Goal: Task Accomplishment & Management: Manage account settings

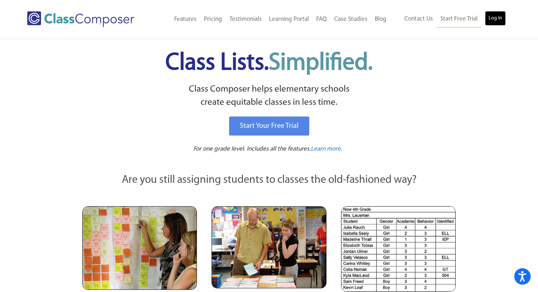
click at [493, 17] on link "Log In" at bounding box center [495, 18] width 21 height 15
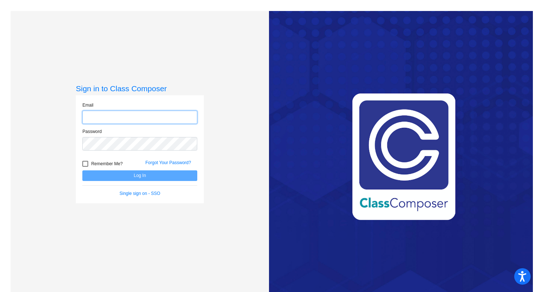
type input "jan.foscante@hesperiausd.org"
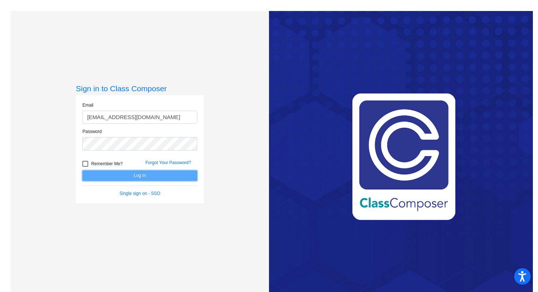
click at [169, 173] on button "Log In" at bounding box center [139, 175] width 115 height 11
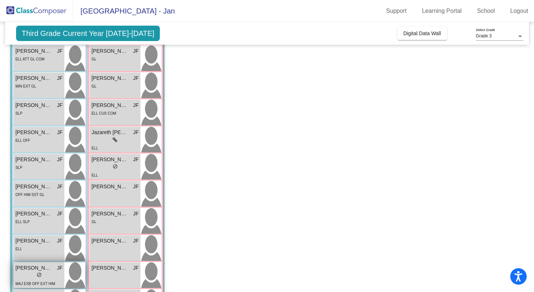
scroll to position [146, 0]
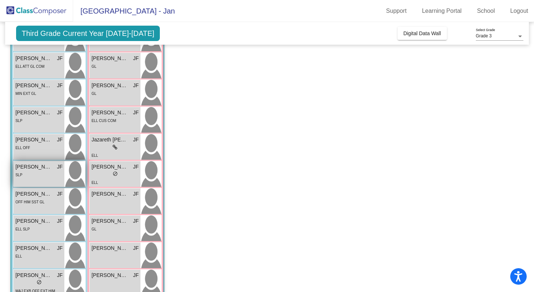
click at [32, 173] on div "SLP" at bounding box center [38, 175] width 47 height 8
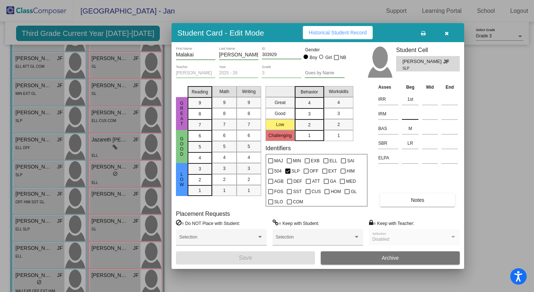
click at [409, 115] on input at bounding box center [410, 113] width 16 height 11
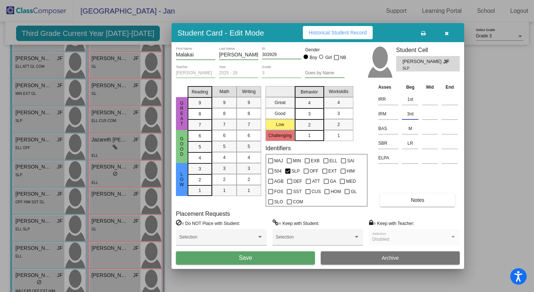
type input "3rd"
click at [278, 261] on button "Save" at bounding box center [245, 257] width 139 height 13
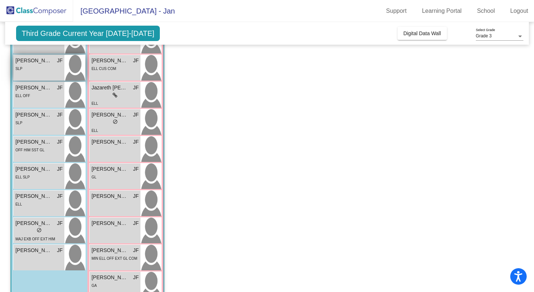
scroll to position [197, 0]
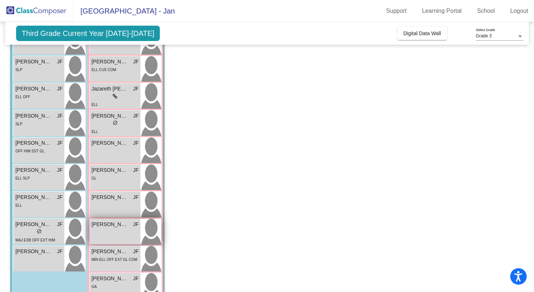
click at [99, 234] on div "Ruth Almazan JF lock do_not_disturb_alt" at bounding box center [115, 232] width 51 height 26
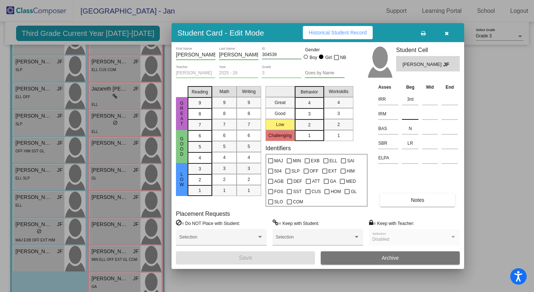
click at [404, 116] on input at bounding box center [410, 113] width 16 height 11
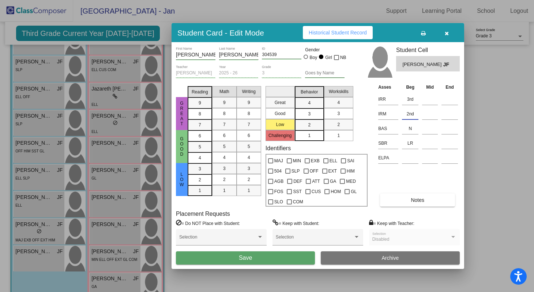
type input "2nd"
click at [288, 254] on button "Save" at bounding box center [245, 257] width 139 height 13
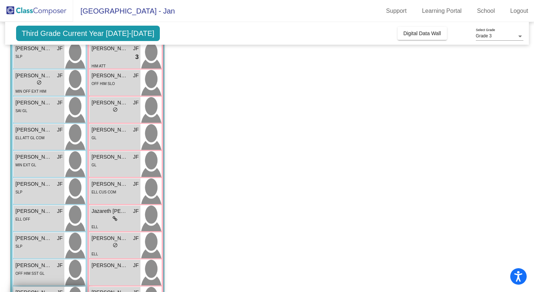
scroll to position [66, 0]
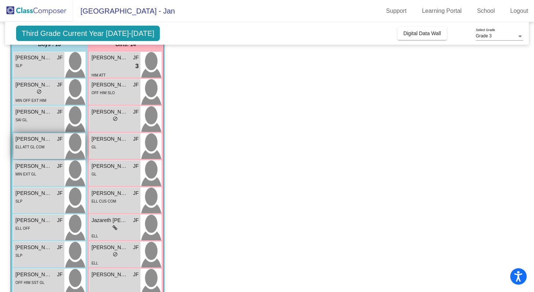
click at [38, 150] on div "ELL ATT GL COM" at bounding box center [29, 147] width 29 height 8
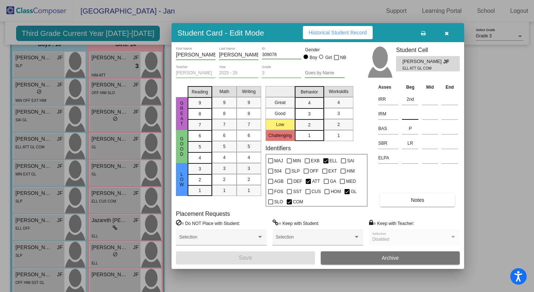
click at [410, 118] on input at bounding box center [410, 113] width 16 height 11
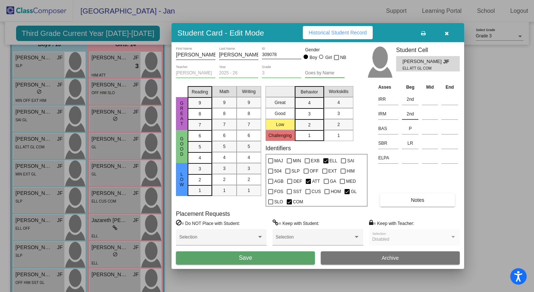
type input "2nd"
click at [266, 257] on button "Save" at bounding box center [245, 257] width 139 height 13
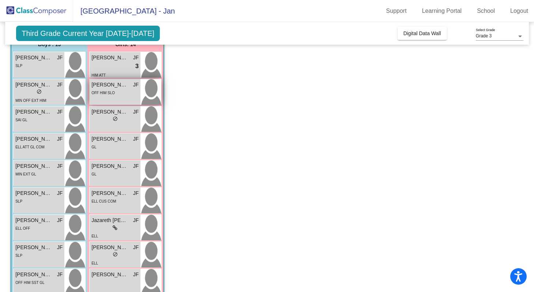
click at [131, 96] on div "OFF HIM SLO" at bounding box center [115, 93] width 47 height 8
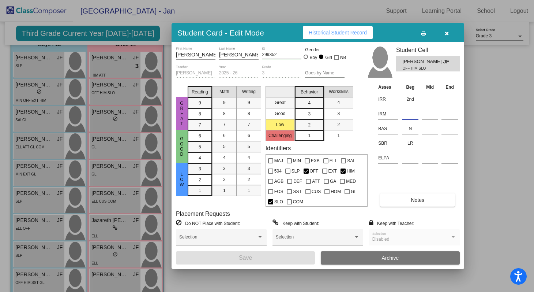
click at [403, 117] on input at bounding box center [410, 113] width 16 height 11
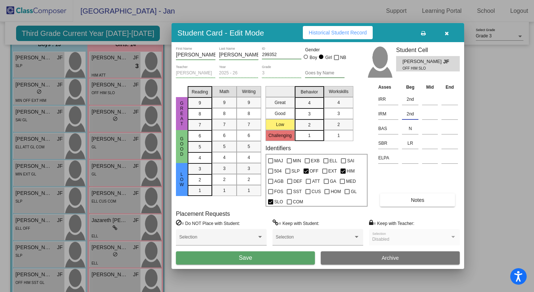
type input "2nd"
click at [310, 254] on button "Save" at bounding box center [245, 257] width 139 height 13
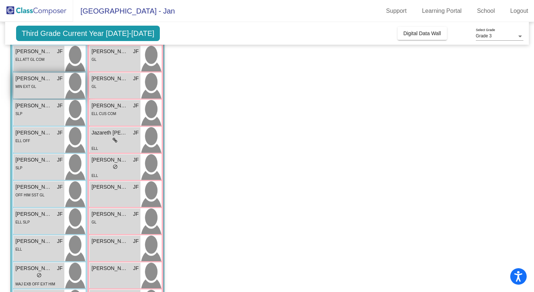
scroll to position [216, 0]
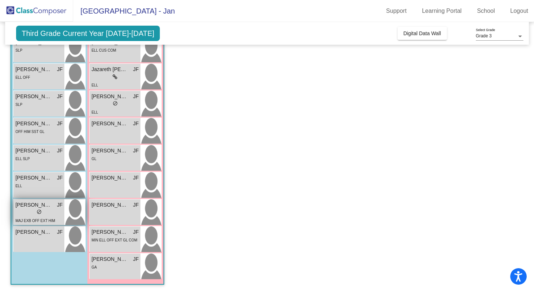
click at [45, 212] on div "lock do_not_disturb_alt" at bounding box center [38, 213] width 47 height 8
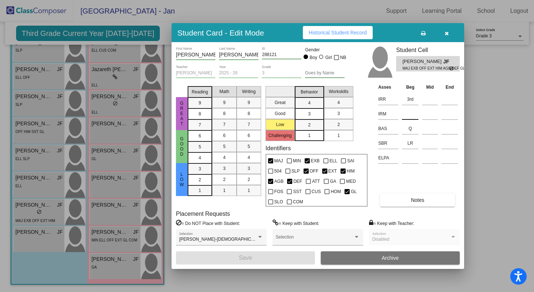
click at [407, 117] on input at bounding box center [410, 113] width 16 height 11
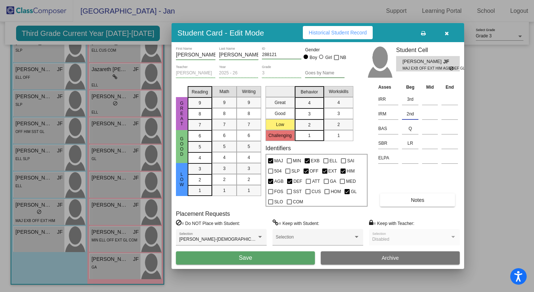
type input "2nd"
click at [277, 259] on button "Save" at bounding box center [245, 257] width 139 height 13
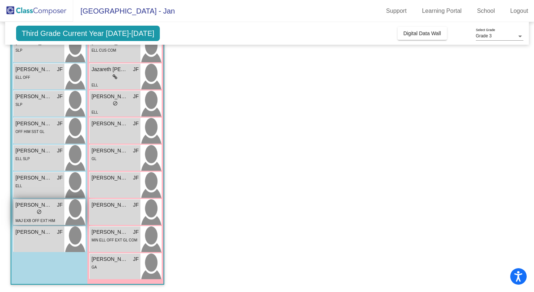
click at [55, 213] on div "lock do_not_disturb_alt" at bounding box center [38, 213] width 47 height 8
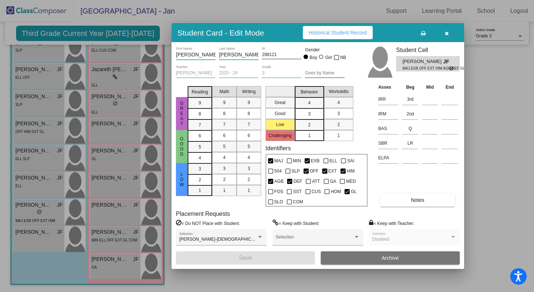
click at [200, 289] on div at bounding box center [267, 146] width 534 height 292
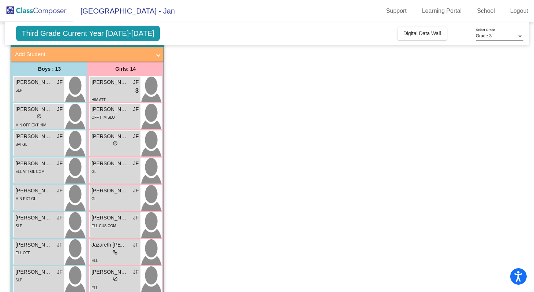
scroll to position [37, 0]
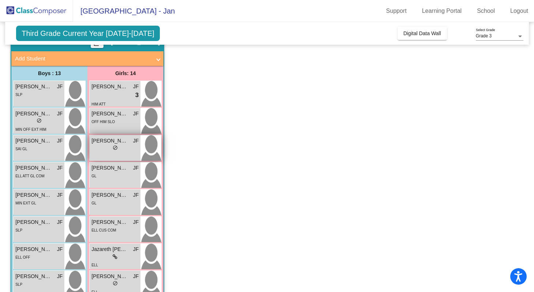
click at [105, 149] on div "lock do_not_disturb_alt" at bounding box center [115, 149] width 47 height 8
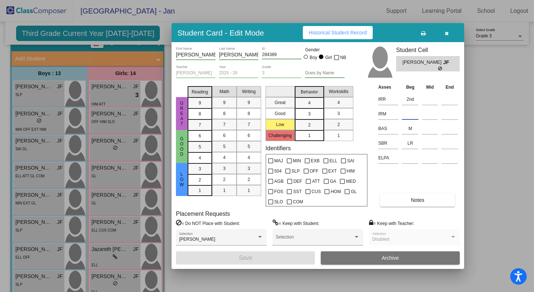
click at [408, 111] on input at bounding box center [410, 113] width 16 height 11
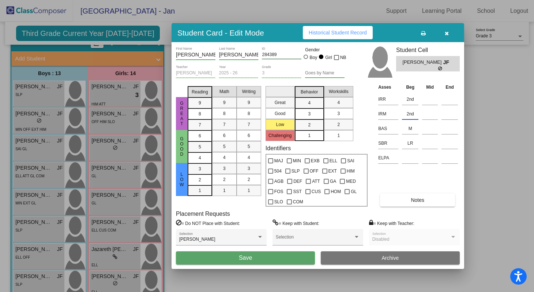
type input "2nd"
click at [274, 264] on button "Save" at bounding box center [245, 257] width 139 height 13
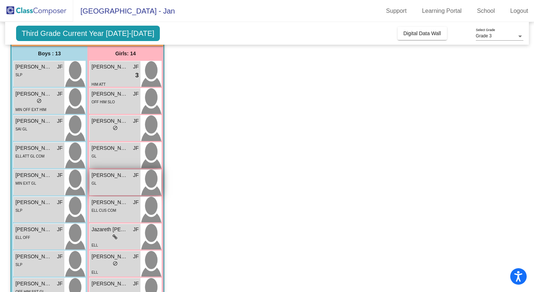
scroll to position [58, 0]
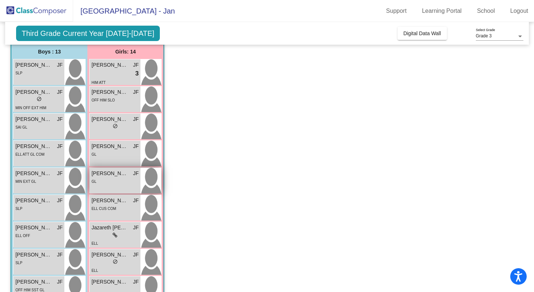
click at [109, 179] on div "GL" at bounding box center [115, 181] width 47 height 8
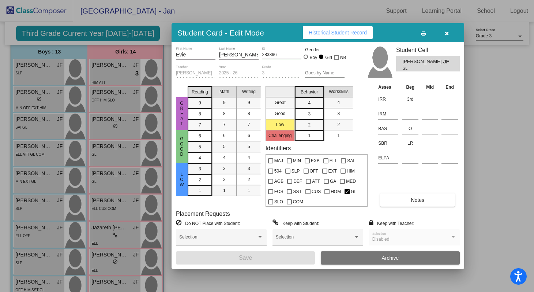
click at [402, 112] on td at bounding box center [411, 113] width 20 height 15
click at [409, 113] on input at bounding box center [410, 113] width 16 height 11
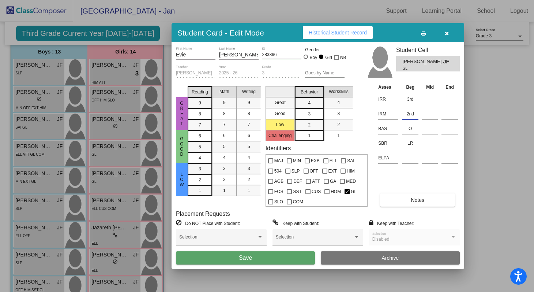
type input "2nd"
click at [294, 256] on button "Save" at bounding box center [245, 257] width 139 height 13
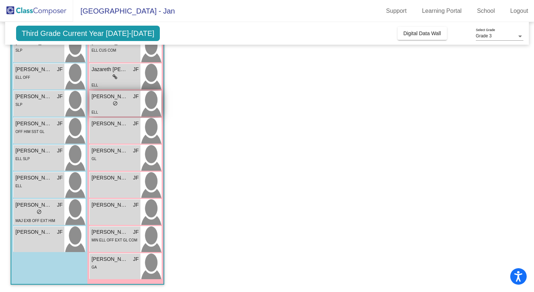
scroll to position [215, 0]
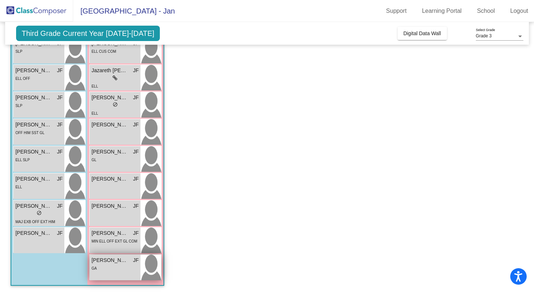
click at [100, 270] on div "GA" at bounding box center [115, 268] width 47 height 8
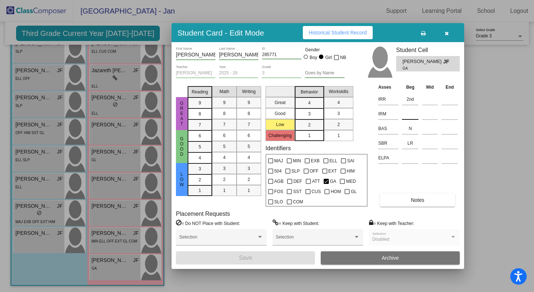
click at [407, 118] on input at bounding box center [410, 113] width 16 height 11
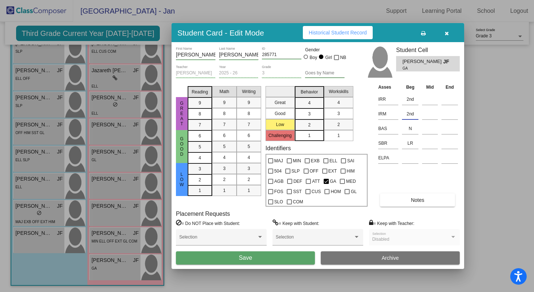
type input "2nd"
click at [279, 257] on button "Save" at bounding box center [245, 257] width 139 height 13
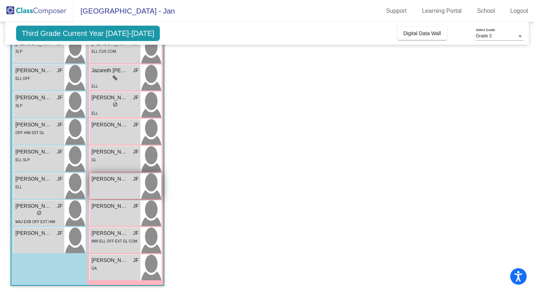
scroll to position [190, 0]
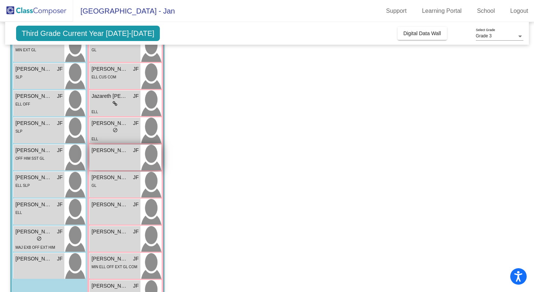
click at [128, 161] on div "Lailah Rodriguez JF lock do_not_disturb_alt" at bounding box center [115, 158] width 51 height 26
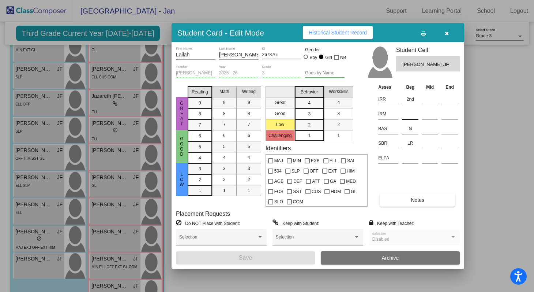
click at [408, 114] on input at bounding box center [410, 113] width 16 height 11
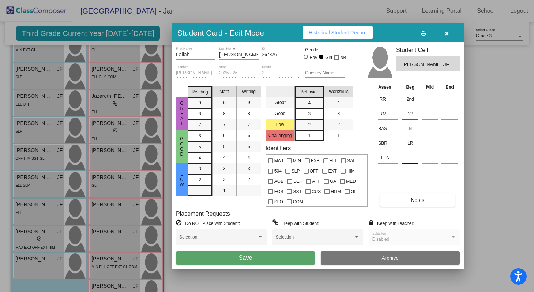
type input "1"
type input "2nd"
click at [304, 258] on button "Save" at bounding box center [245, 257] width 139 height 13
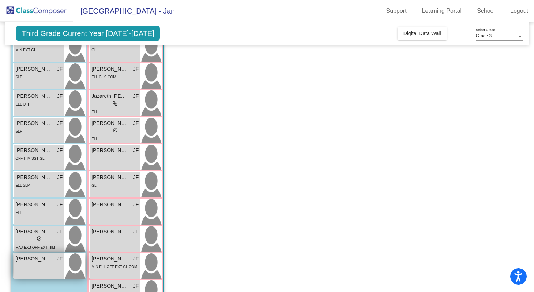
click at [41, 266] on div "William Perkins JF lock do_not_disturb_alt" at bounding box center [39, 266] width 51 height 26
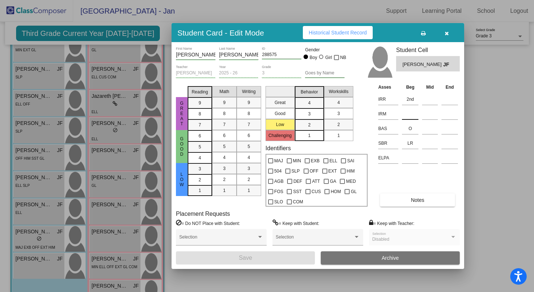
click at [408, 115] on input at bounding box center [410, 113] width 16 height 11
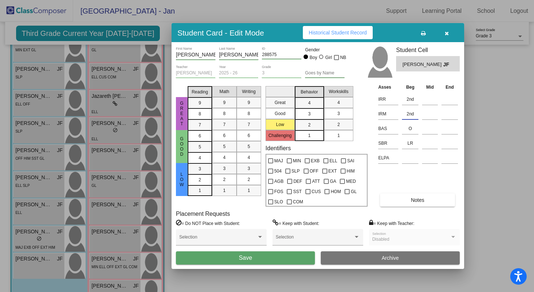
type input "2nd"
click at [280, 255] on button "Save" at bounding box center [245, 257] width 139 height 13
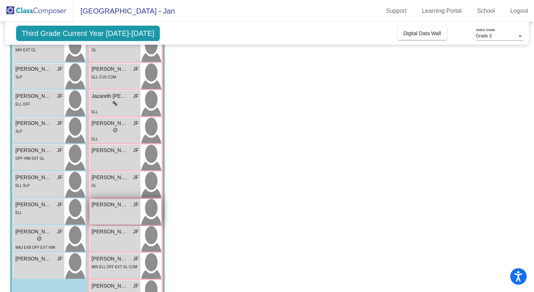
click at [128, 214] on div "Mia Alba Mata JF lock do_not_disturb_alt" at bounding box center [115, 212] width 51 height 26
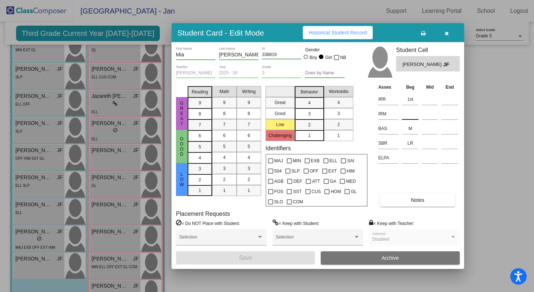
click at [405, 116] on input at bounding box center [410, 113] width 16 height 11
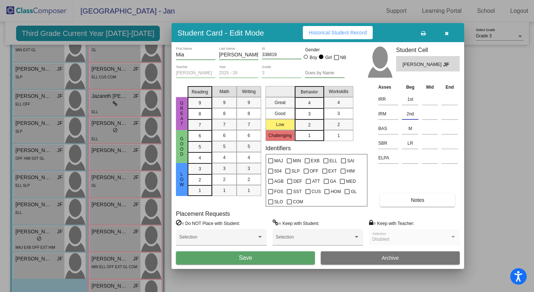
type input "2nd"
click at [279, 254] on button "Save" at bounding box center [245, 257] width 139 height 13
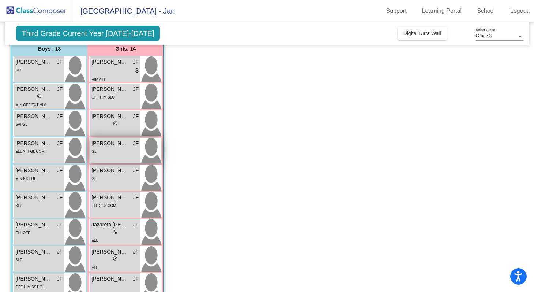
scroll to position [63, 0]
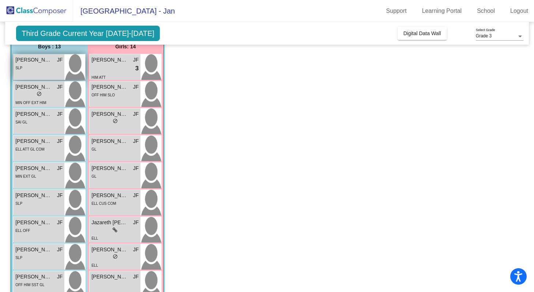
click at [29, 71] on div "Armani Aguilar JF lock do_not_disturb_alt SLP" at bounding box center [39, 67] width 51 height 26
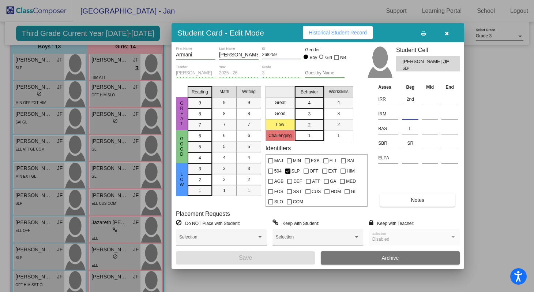
click at [406, 114] on input at bounding box center [410, 113] width 16 height 11
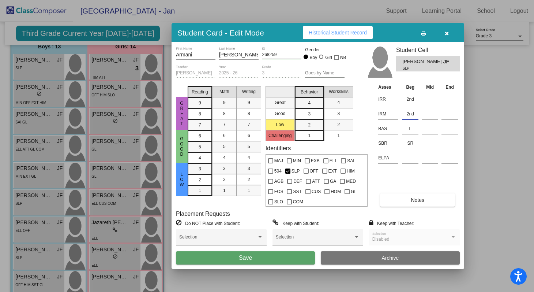
type input "2nd"
click at [302, 255] on button "Save" at bounding box center [245, 257] width 139 height 13
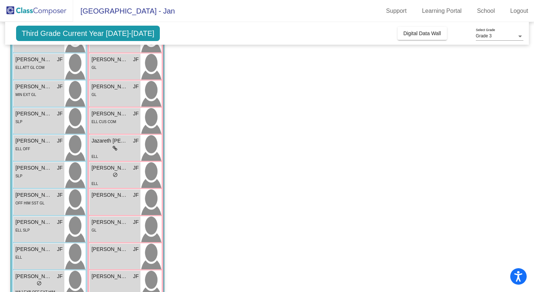
scroll to position [138, 0]
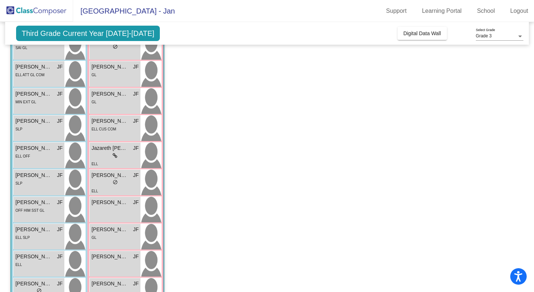
click at [38, 141] on div "Armani Aguilar JF lock do_not_disturb_alt SLP Christopher Marzullo JF lock do_n…" at bounding box center [49, 155] width 72 height 352
click at [32, 134] on div "Isaiah Harris JF lock do_not_disturb_alt SLP" at bounding box center [39, 128] width 51 height 26
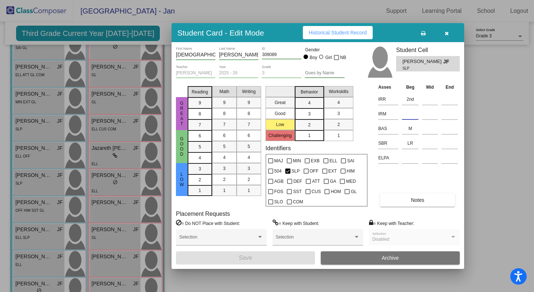
click at [407, 114] on input at bounding box center [410, 113] width 16 height 11
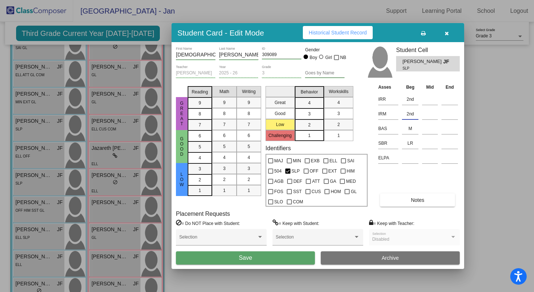
type input "2nd"
click at [311, 256] on button "Save" at bounding box center [245, 257] width 139 height 13
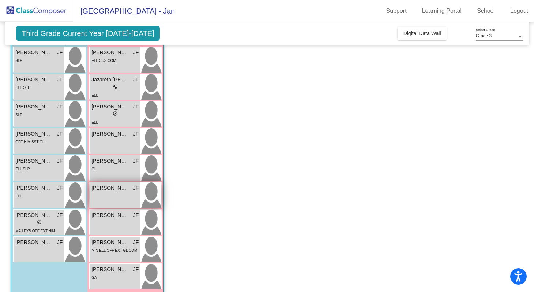
scroll to position [202, 0]
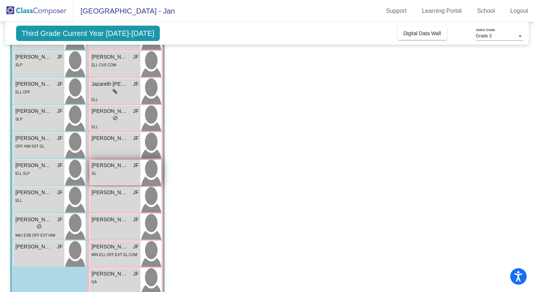
click at [114, 179] on div "Lazel Standingwater-Oliveros JF lock do_not_disturb_alt GL" at bounding box center [115, 173] width 51 height 26
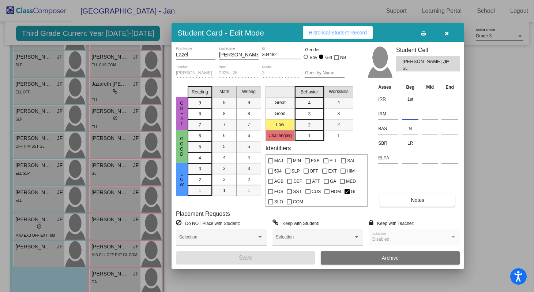
click at [403, 116] on input at bounding box center [410, 113] width 16 height 11
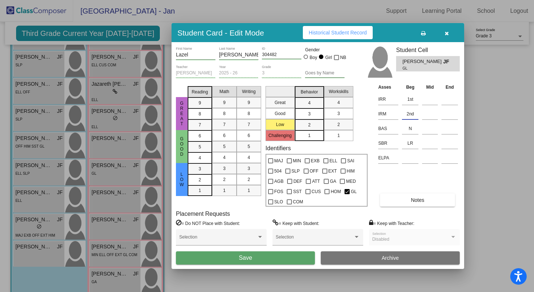
type input "2nd"
click at [306, 262] on button "Save" at bounding box center [245, 257] width 139 height 13
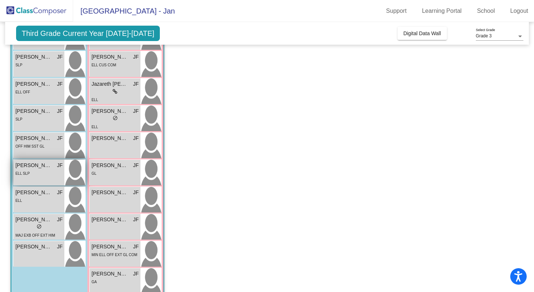
click at [45, 175] on div "ELL SLP" at bounding box center [38, 173] width 47 height 8
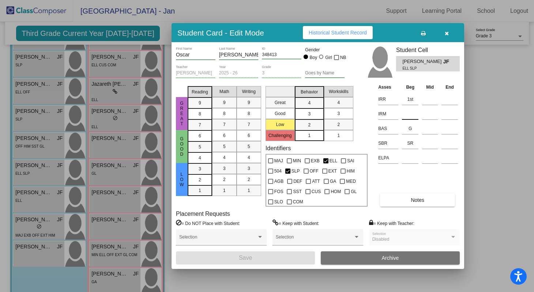
click at [409, 117] on input at bounding box center [410, 113] width 16 height 11
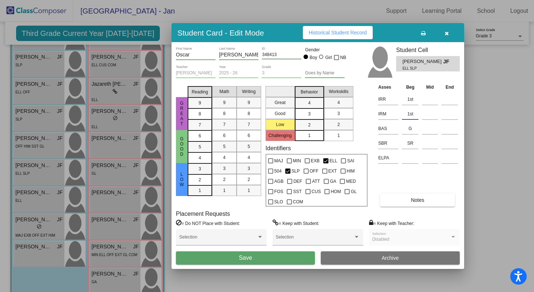
type input "1st"
click at [305, 260] on button "Save" at bounding box center [245, 257] width 139 height 13
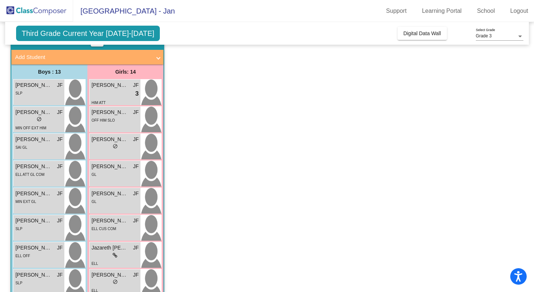
scroll to position [22, 0]
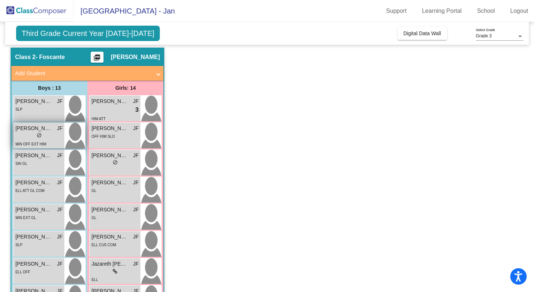
click at [46, 140] on div "MIN OFF EXT HIM" at bounding box center [38, 144] width 47 height 8
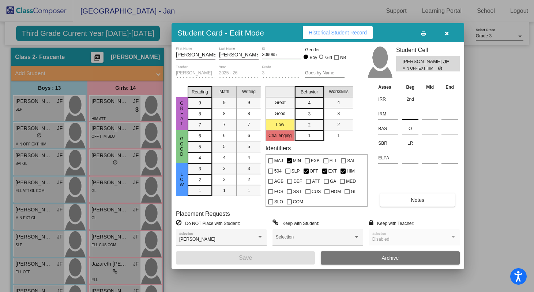
click at [413, 116] on input at bounding box center [410, 113] width 16 height 11
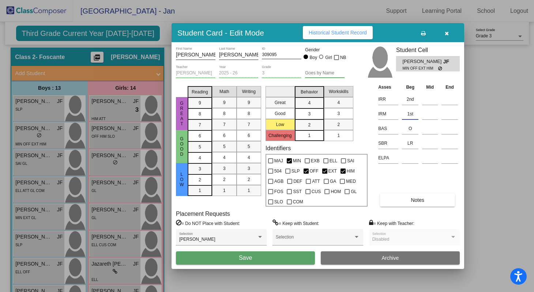
type input "1st"
click at [266, 260] on button "Save" at bounding box center [245, 257] width 139 height 13
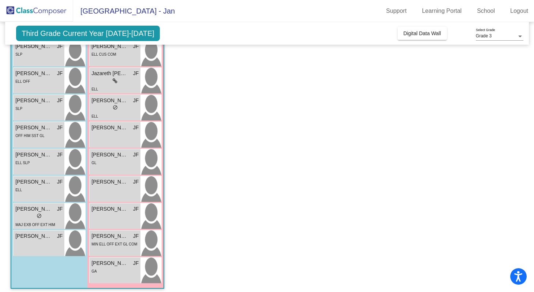
scroll to position [216, 0]
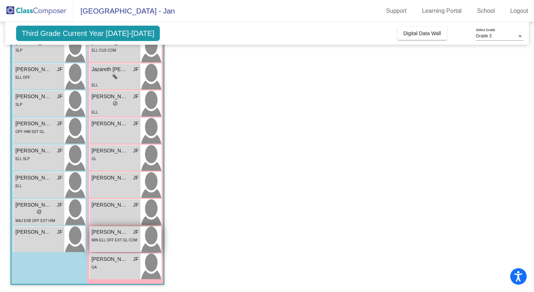
click at [109, 236] on div "MIN ELL OFF EXT GL COM" at bounding box center [115, 240] width 46 height 8
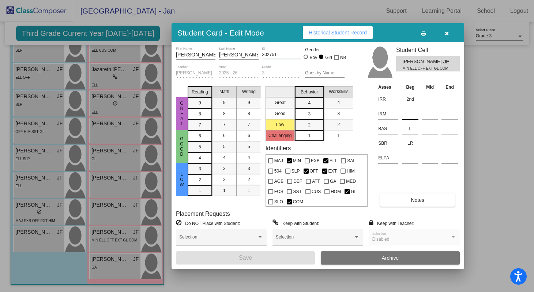
click at [407, 116] on input at bounding box center [410, 113] width 16 height 11
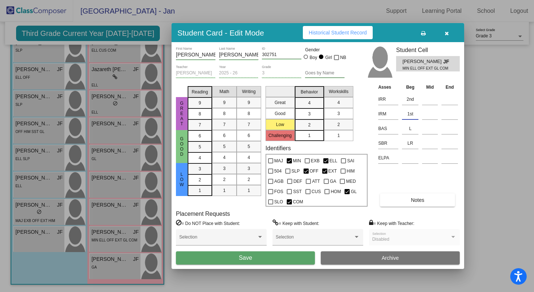
type input "1st"
click at [296, 260] on button "Save" at bounding box center [245, 257] width 139 height 13
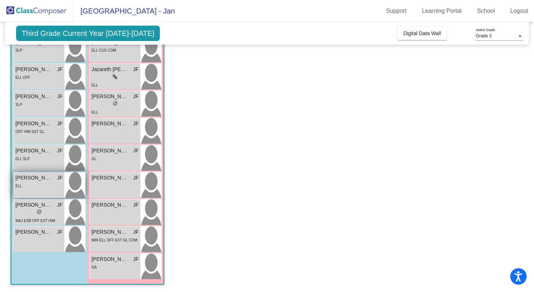
click at [40, 183] on div "ELL" at bounding box center [38, 186] width 47 height 8
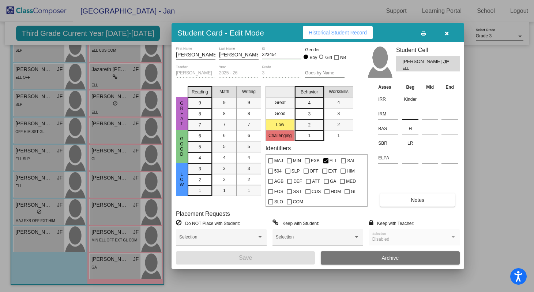
click at [413, 116] on input at bounding box center [410, 113] width 16 height 11
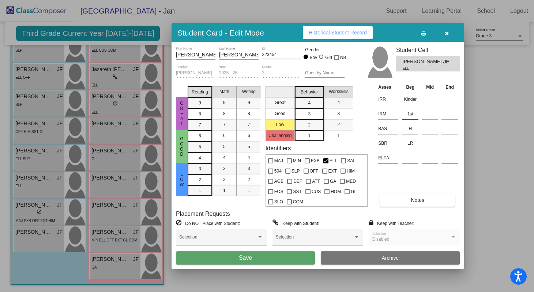
type input "1st"
click at [309, 256] on button "Save" at bounding box center [245, 257] width 139 height 13
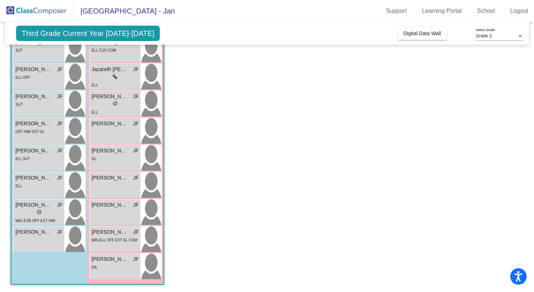
scroll to position [204, 0]
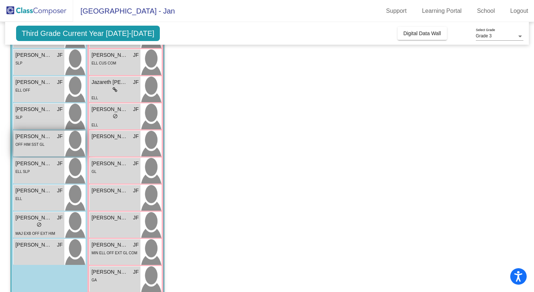
click at [50, 148] on div "Nathaniel Chavez JF lock do_not_disturb_alt OFF HIM SST GL" at bounding box center [39, 144] width 51 height 26
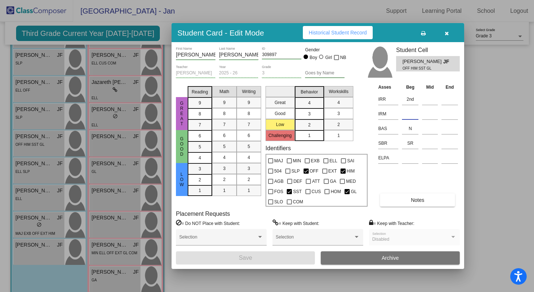
click at [406, 118] on input at bounding box center [410, 113] width 16 height 11
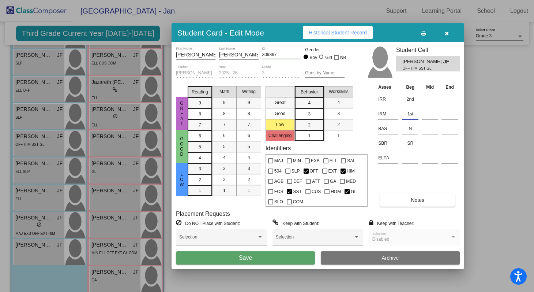
type input "1st"
click at [308, 262] on button "Save" at bounding box center [245, 257] width 139 height 13
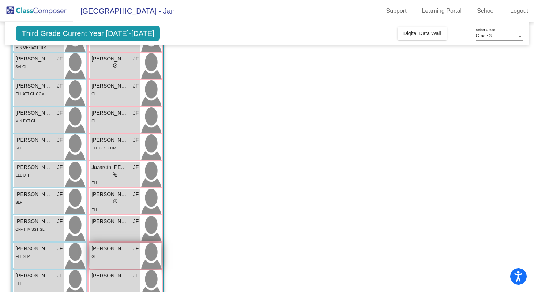
scroll to position [104, 0]
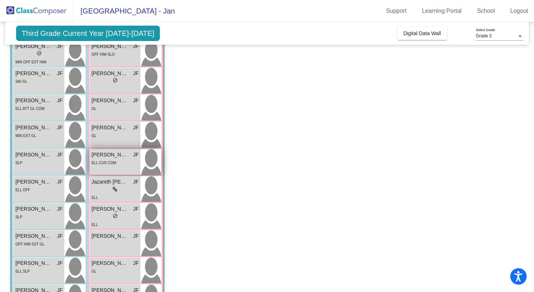
click at [112, 164] on span "ELL CUS COM" at bounding box center [104, 163] width 25 height 4
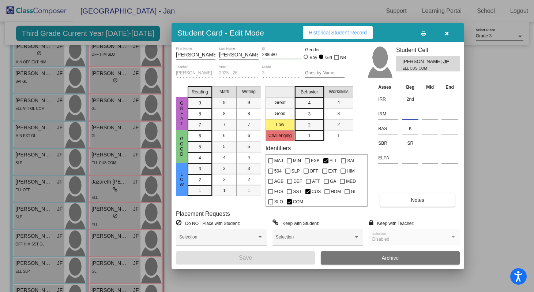
click at [402, 116] on input at bounding box center [410, 113] width 16 height 11
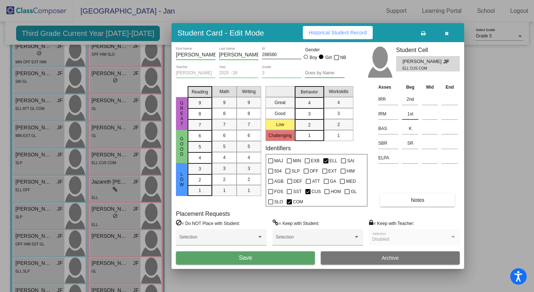
type input "1st"
click at [282, 265] on div "Ivanna First Name Tobar Medrano Last Name 288580 ID Gender Boy Girl NB Jan Fosc…" at bounding box center [318, 155] width 293 height 226
click at [282, 261] on button "Save" at bounding box center [245, 257] width 139 height 13
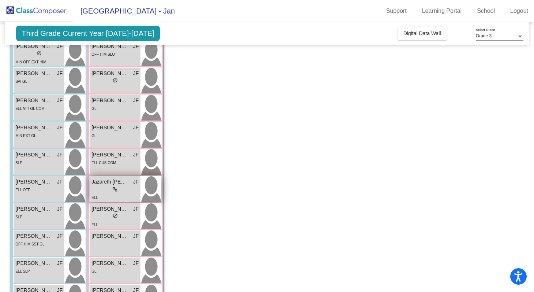
scroll to position [96, 0]
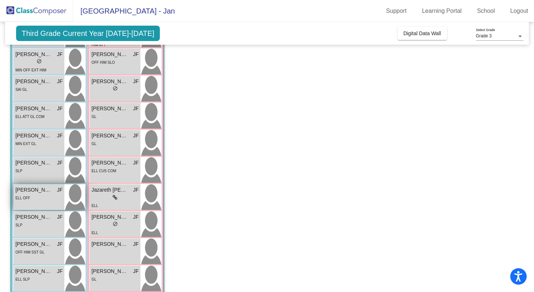
click at [34, 190] on span "Jordan Juarez" at bounding box center [33, 190] width 37 height 8
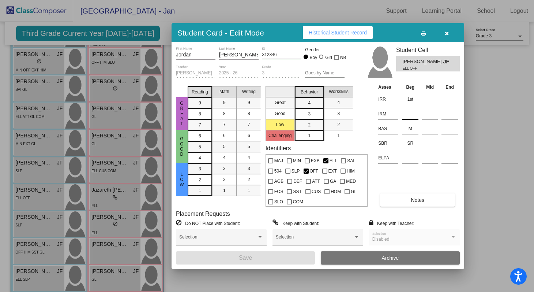
click at [408, 116] on input at bounding box center [410, 113] width 16 height 11
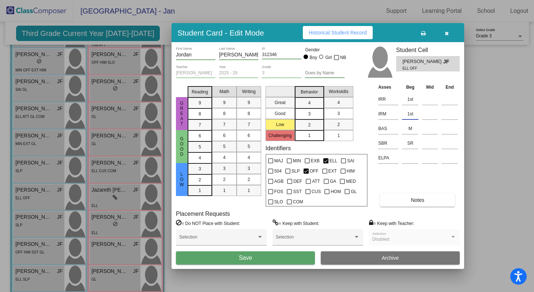
type input "1st"
click at [282, 264] on button "Save" at bounding box center [245, 257] width 139 height 13
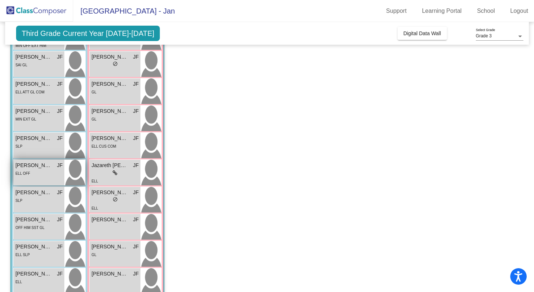
scroll to position [116, 0]
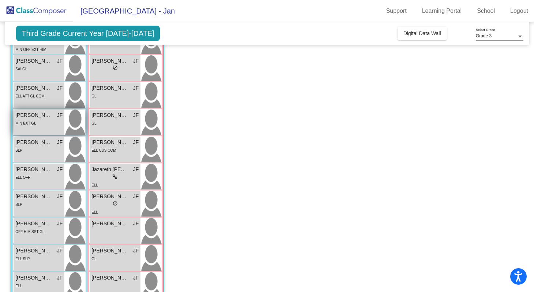
click at [38, 128] on div "Isaac Soto JF lock do_not_disturb_alt MIN EXT GL" at bounding box center [39, 122] width 51 height 26
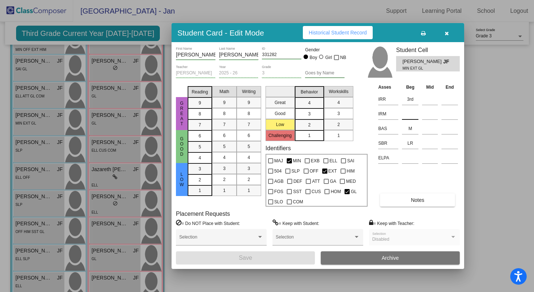
click at [413, 115] on input at bounding box center [410, 113] width 16 height 11
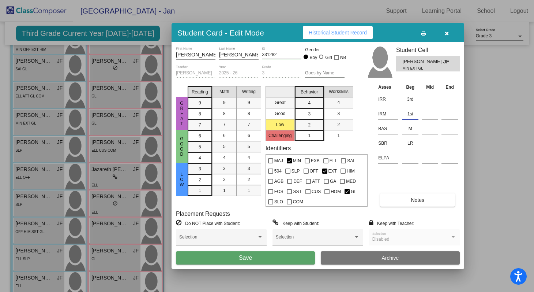
type input "1st"
click at [213, 256] on button "Save" at bounding box center [245, 257] width 139 height 13
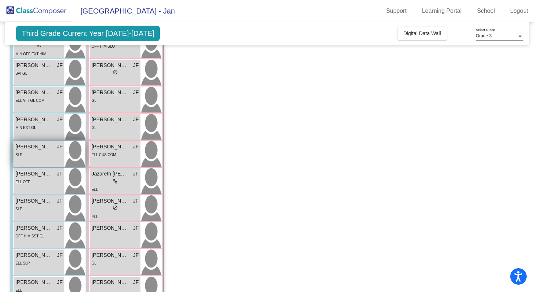
scroll to position [70, 0]
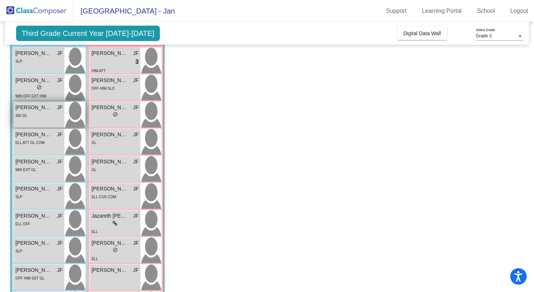
click at [38, 118] on div "SAI GL" at bounding box center [38, 115] width 47 height 8
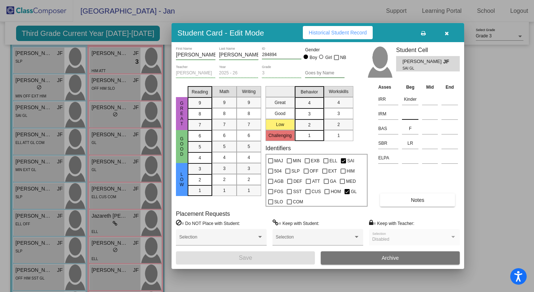
click at [411, 114] on input at bounding box center [410, 113] width 16 height 11
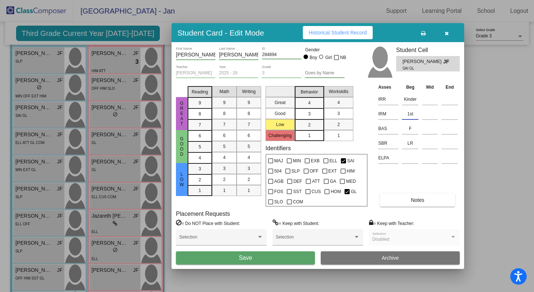
type input "1st"
click at [294, 256] on button "Save" at bounding box center [245, 257] width 139 height 13
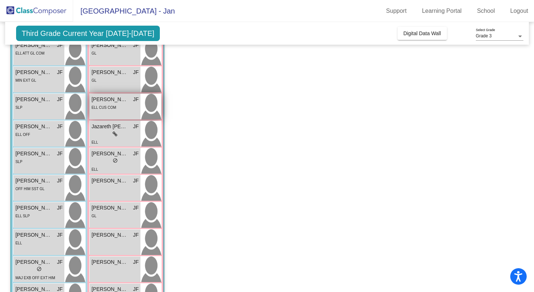
scroll to position [153, 0]
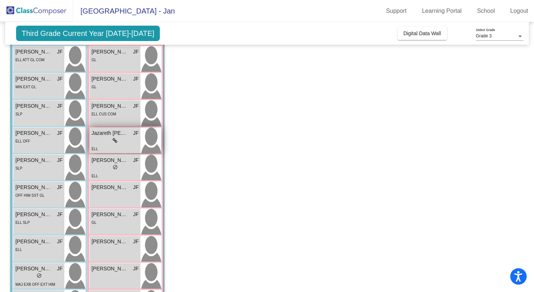
click at [122, 152] on div "ELL" at bounding box center [115, 149] width 47 height 8
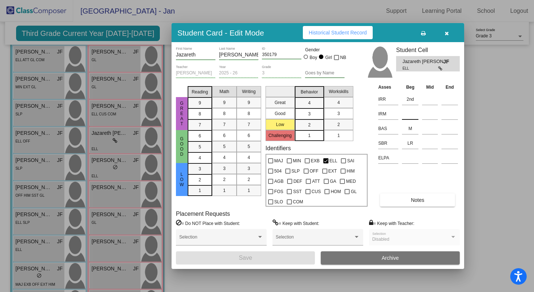
click at [407, 111] on input at bounding box center [410, 113] width 16 height 11
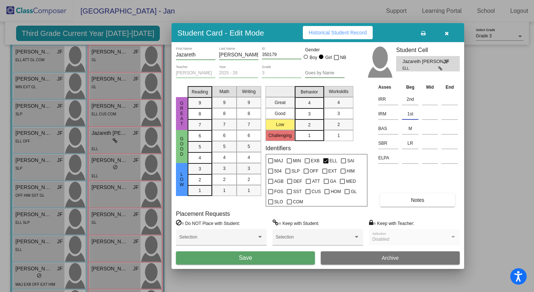
type input "1st"
click at [310, 251] on div "Selection" at bounding box center [318, 240] width 91 height 22
click at [309, 257] on button "Save" at bounding box center [245, 257] width 139 height 13
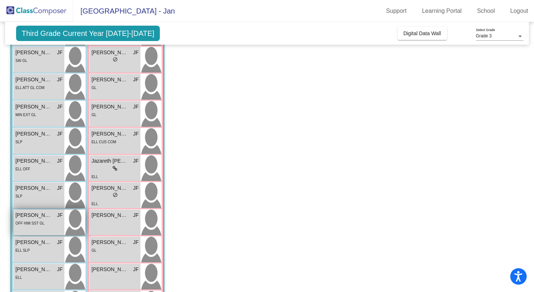
scroll to position [80, 0]
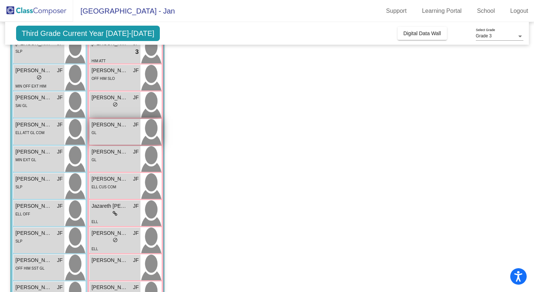
click at [108, 134] on div "GL" at bounding box center [115, 132] width 47 height 8
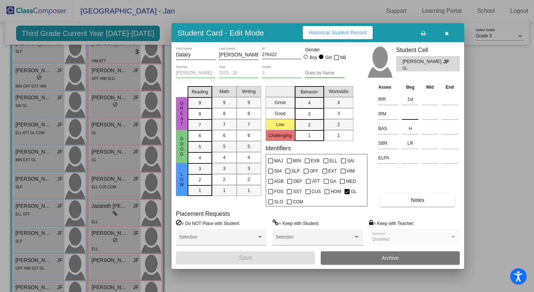
click at [412, 116] on input at bounding box center [410, 113] width 16 height 11
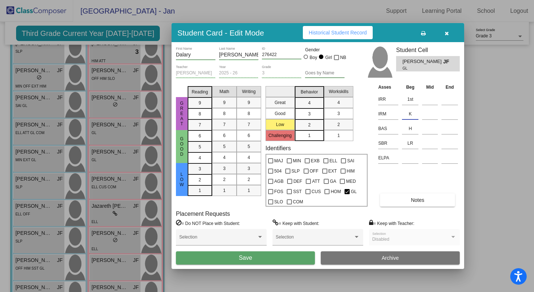
type input "K"
click at [275, 258] on button "Save" at bounding box center [245, 257] width 139 height 13
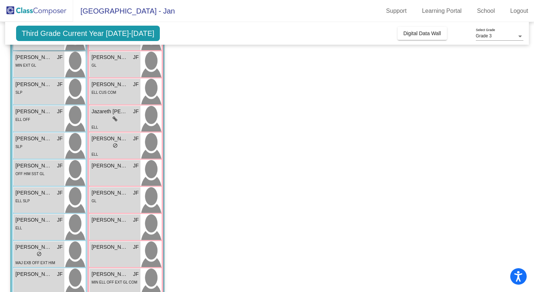
scroll to position [178, 0]
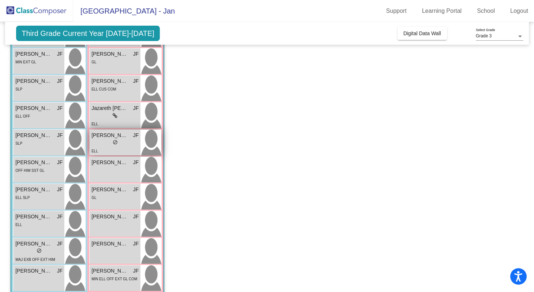
click at [129, 146] on div "lock do_not_disturb_alt" at bounding box center [115, 143] width 47 height 8
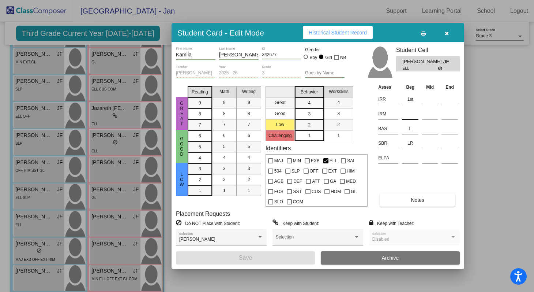
click at [411, 114] on input at bounding box center [410, 113] width 16 height 11
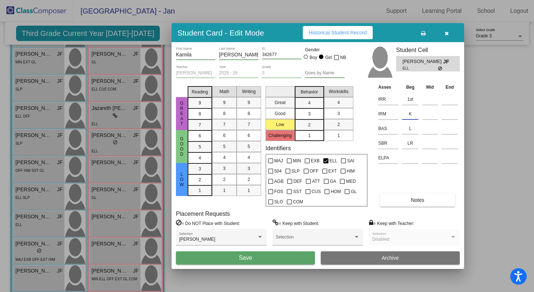
type input "K"
click at [298, 259] on button "Save" at bounding box center [245, 257] width 139 height 13
